Goal: Task Accomplishment & Management: Manage account settings

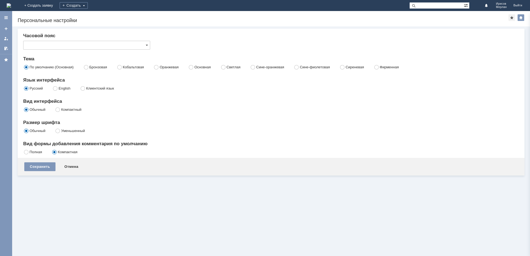
type input "[не указано]"
click at [56, 9] on link "+ Создать заявку" at bounding box center [38, 5] width 35 height 11
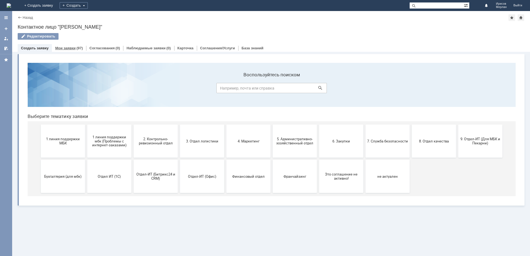
click at [60, 44] on div "Мои заявки (97)" at bounding box center [69, 48] width 34 height 8
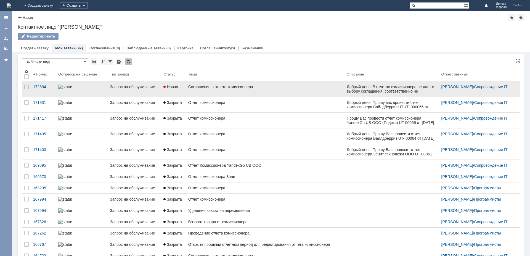
click at [222, 84] on link "Соглашение в отчете комиссионера" at bounding box center [265, 88] width 158 height 15
